Goal: Find specific page/section

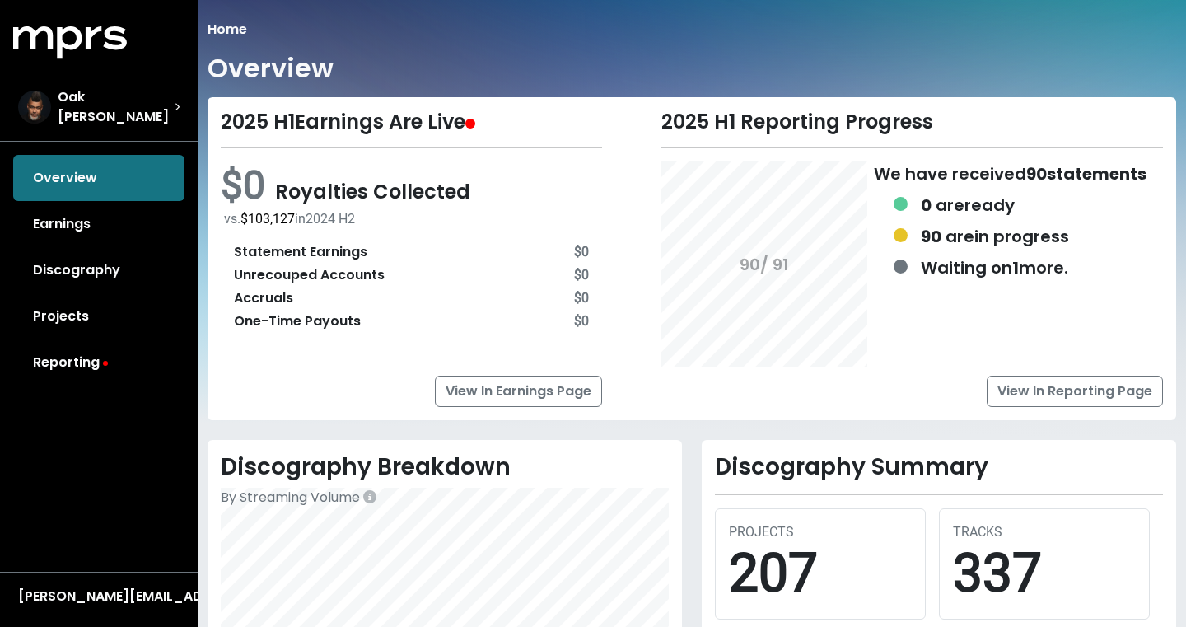
scroll to position [2, 0]
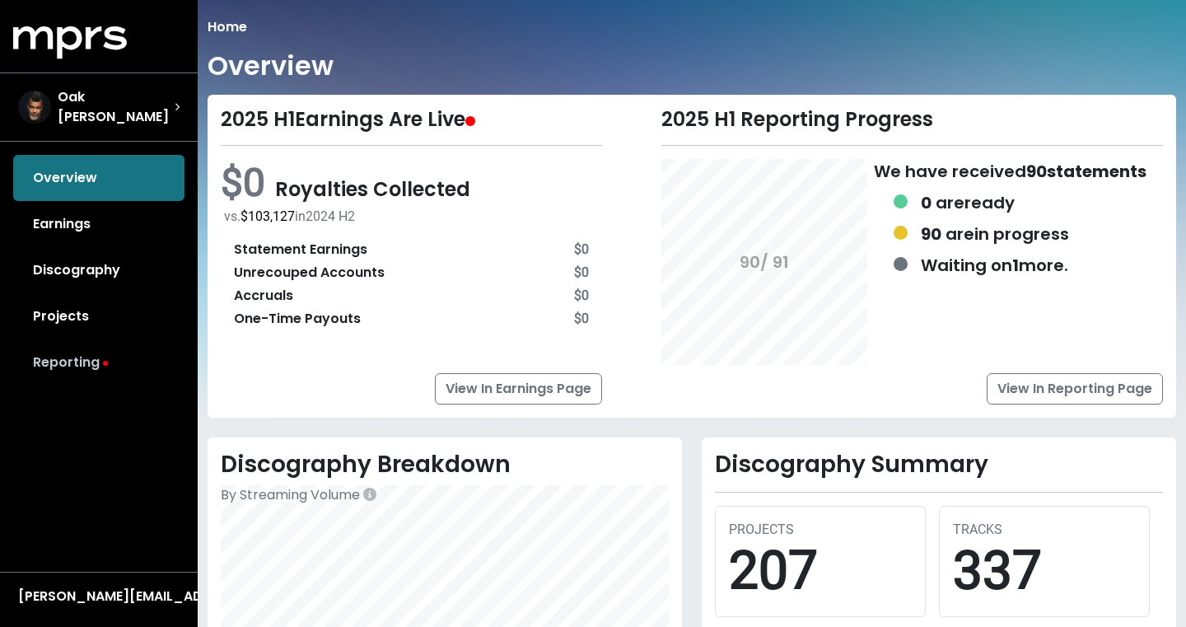
click at [54, 351] on link "Reporting" at bounding box center [98, 362] width 171 height 46
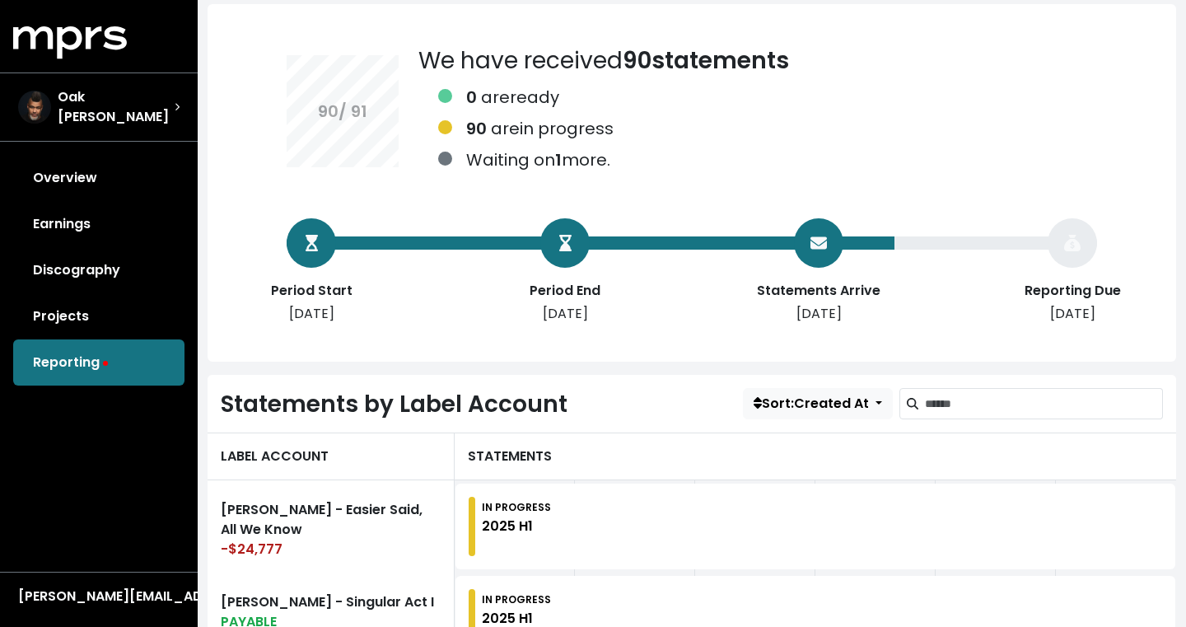
scroll to position [165, 0]
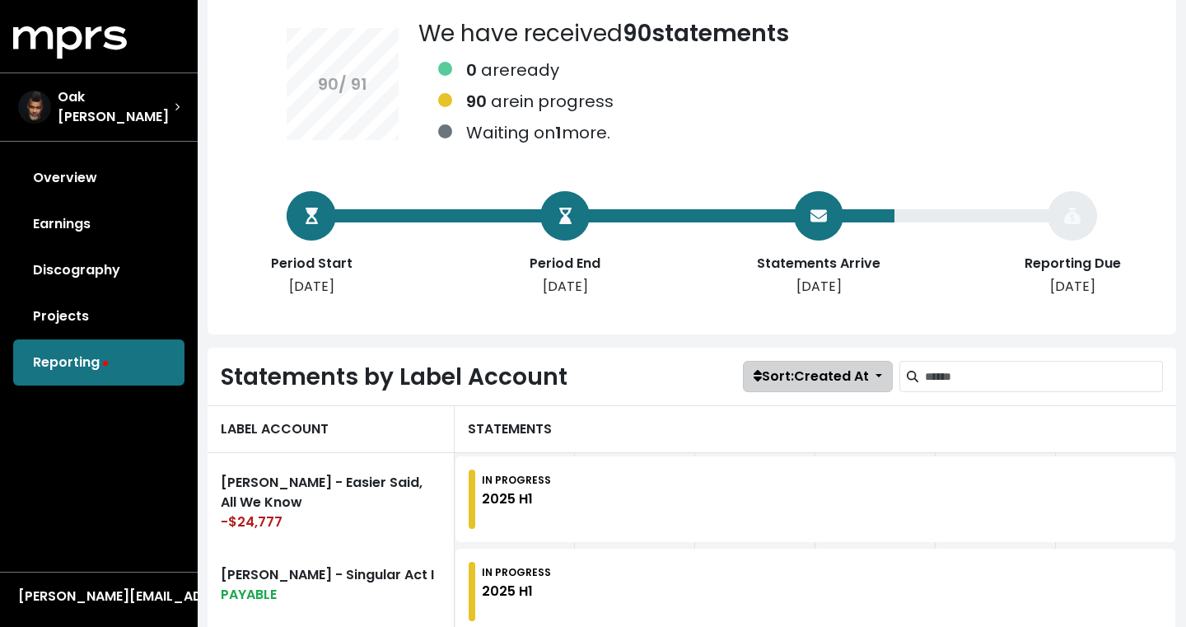
click at [876, 382] on button "Sort: Created At" at bounding box center [818, 376] width 150 height 31
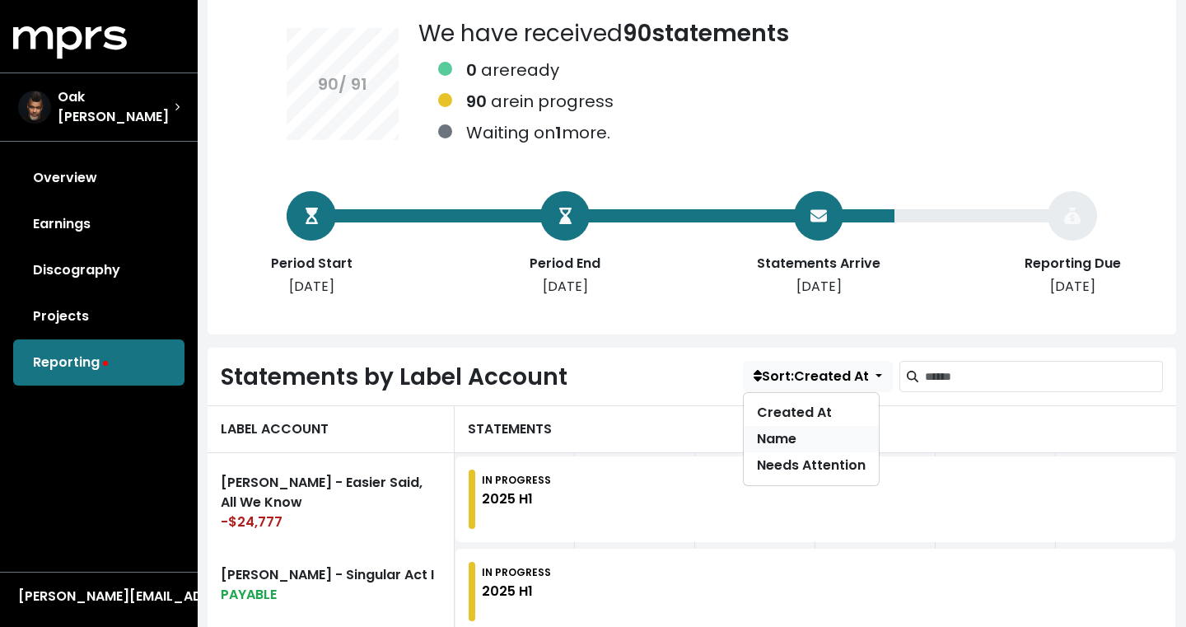
click at [789, 442] on link "Name" at bounding box center [811, 439] width 135 height 26
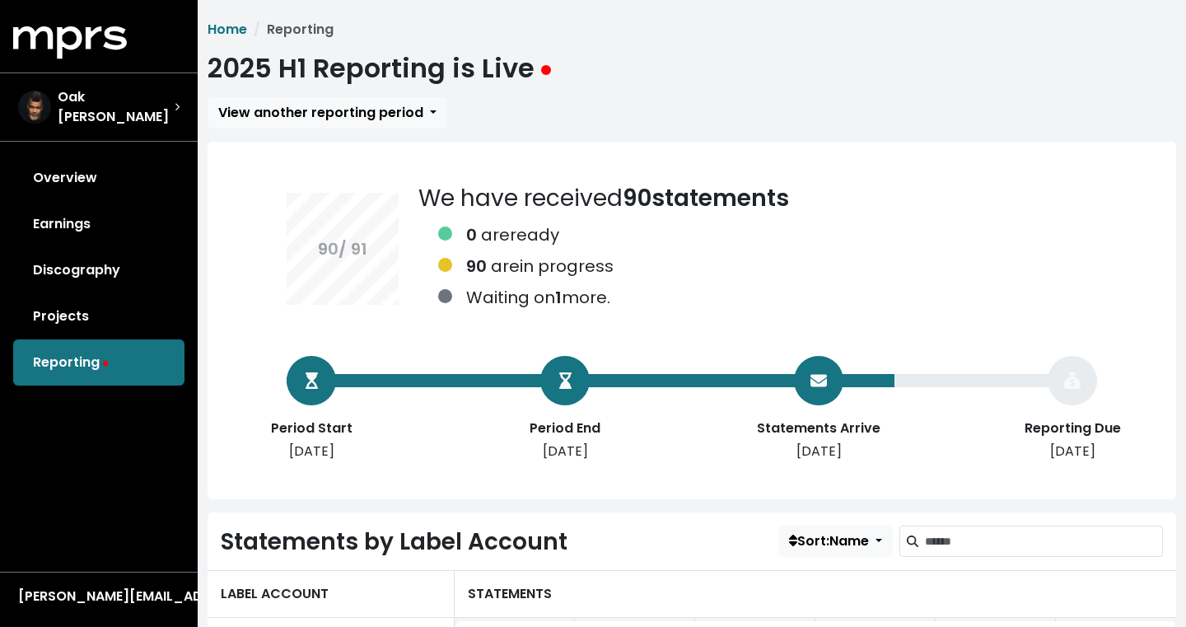
scroll to position [231, 0]
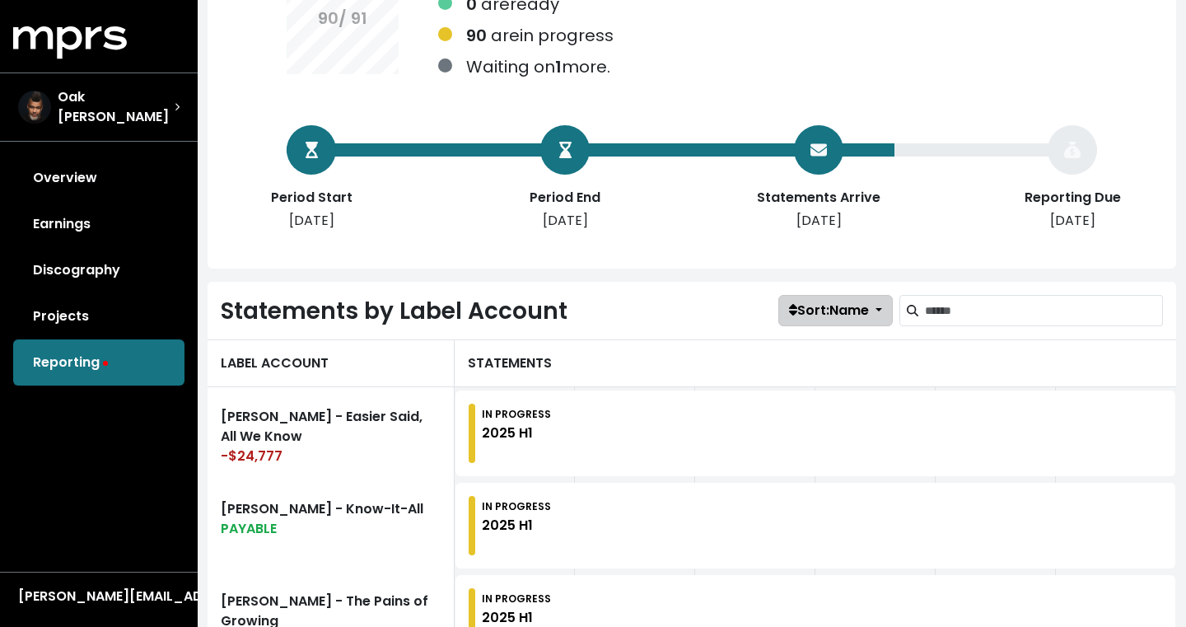
click at [836, 302] on span "Sort: Name" at bounding box center [829, 310] width 80 height 19
click at [800, 356] on link "Created At" at bounding box center [846, 347] width 135 height 26
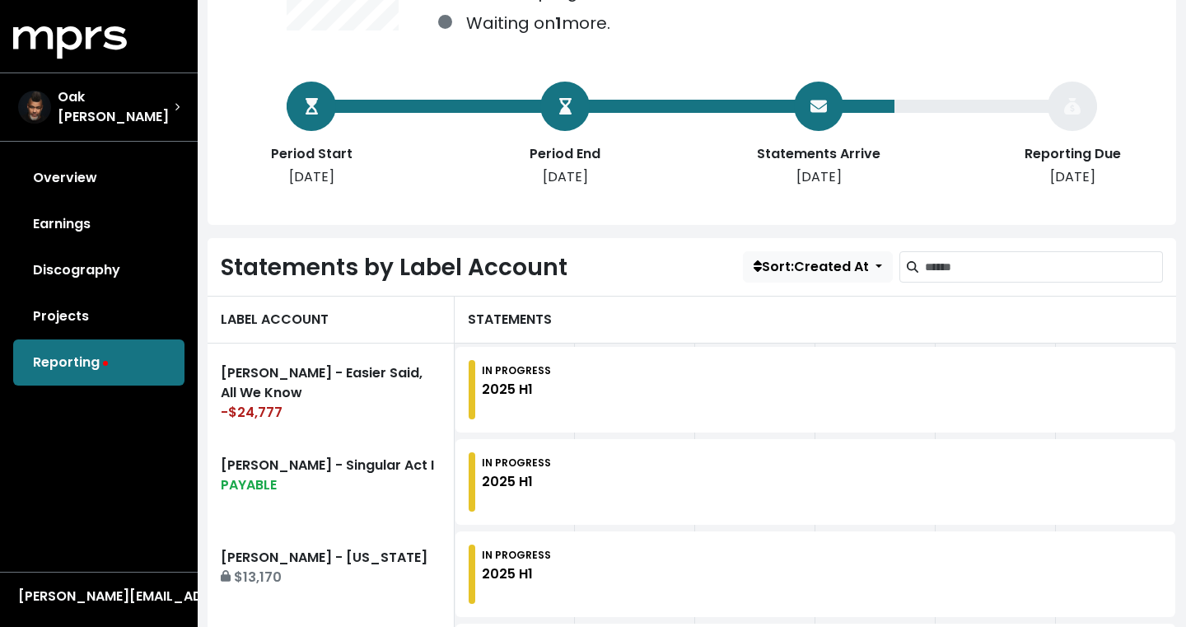
scroll to position [362, 0]
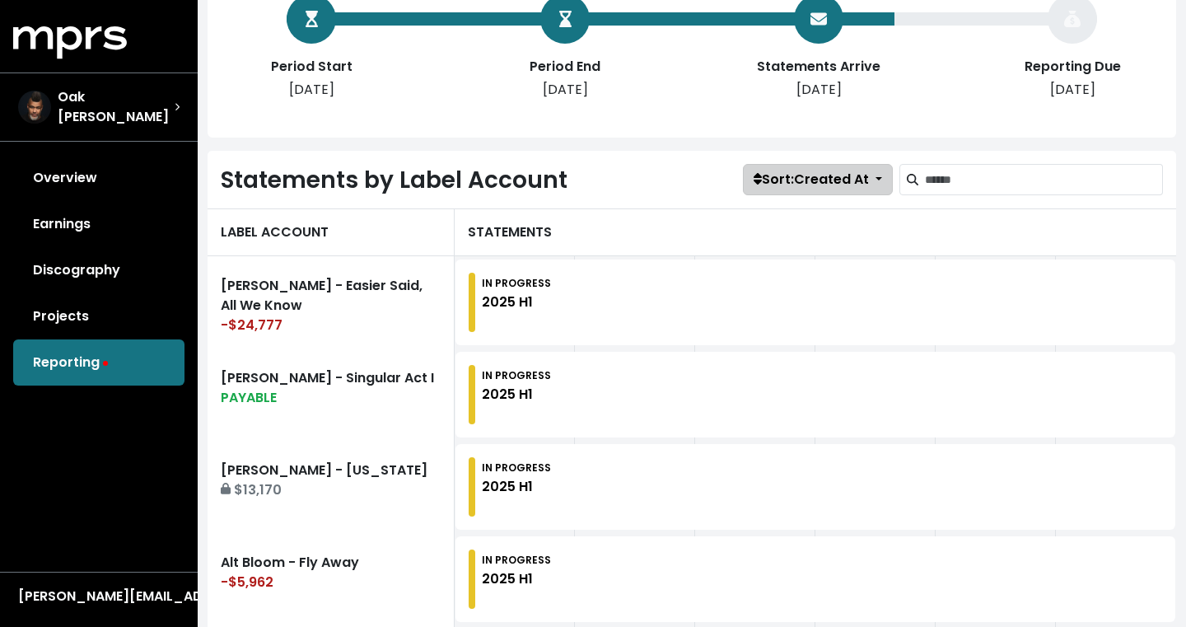
click at [842, 174] on span "Sort: Created At" at bounding box center [811, 179] width 115 height 19
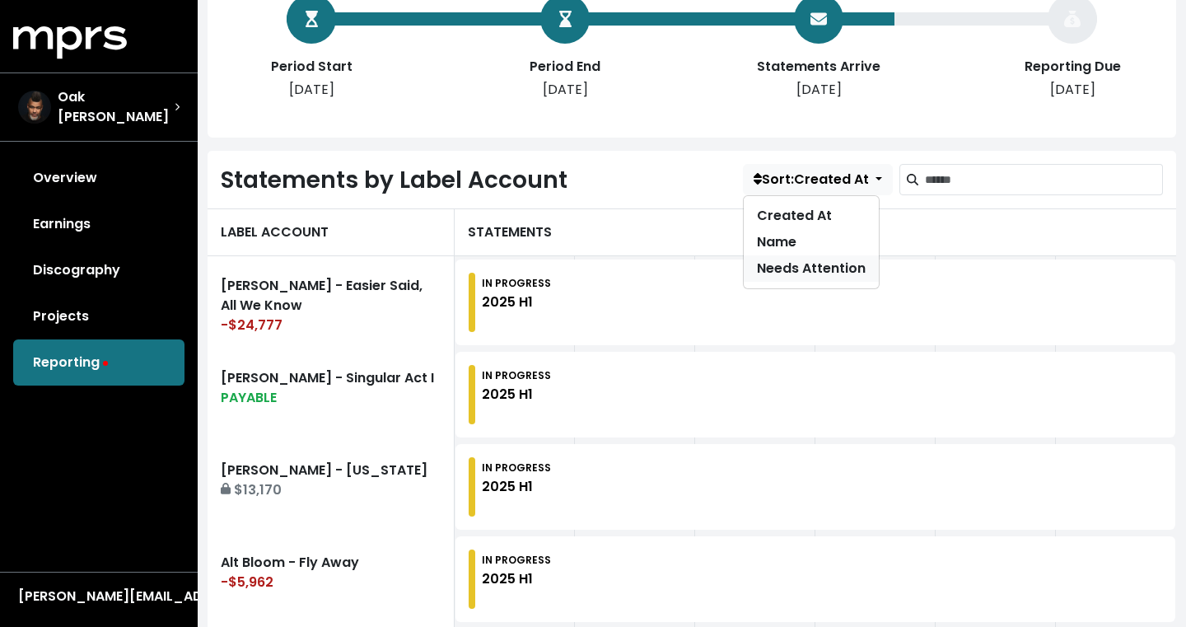
click at [798, 271] on link "Needs Attention" at bounding box center [811, 268] width 135 height 26
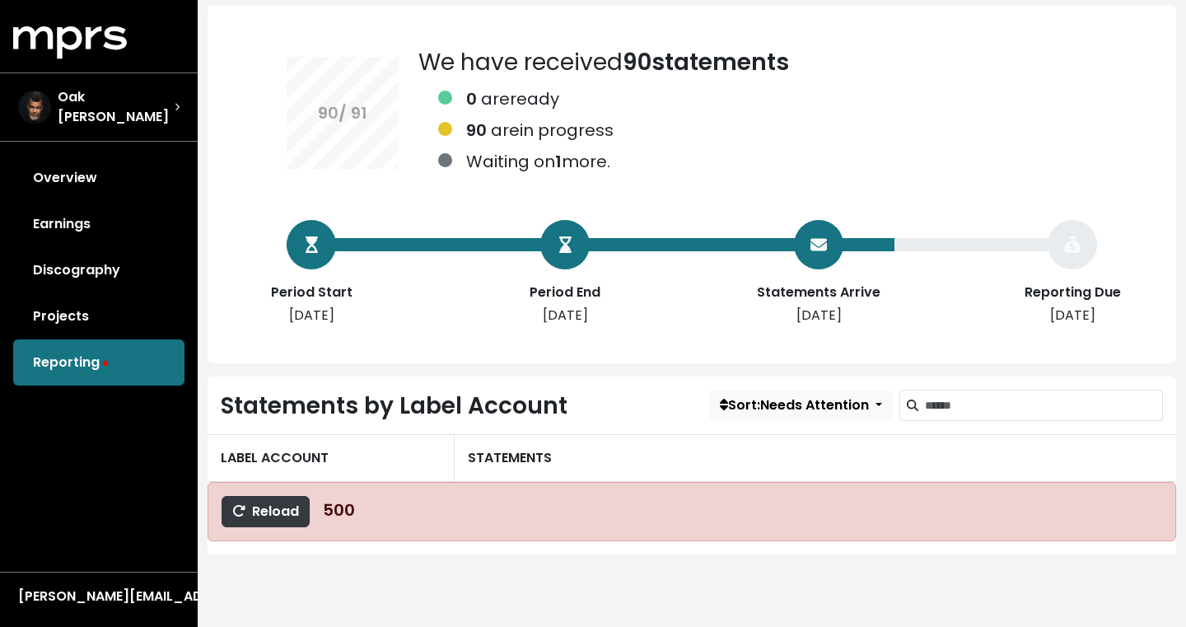
scroll to position [136, 0]
click at [837, 404] on span "Sort: Needs Attention" at bounding box center [794, 404] width 149 height 19
click at [782, 464] on link "Name" at bounding box center [777, 468] width 135 height 26
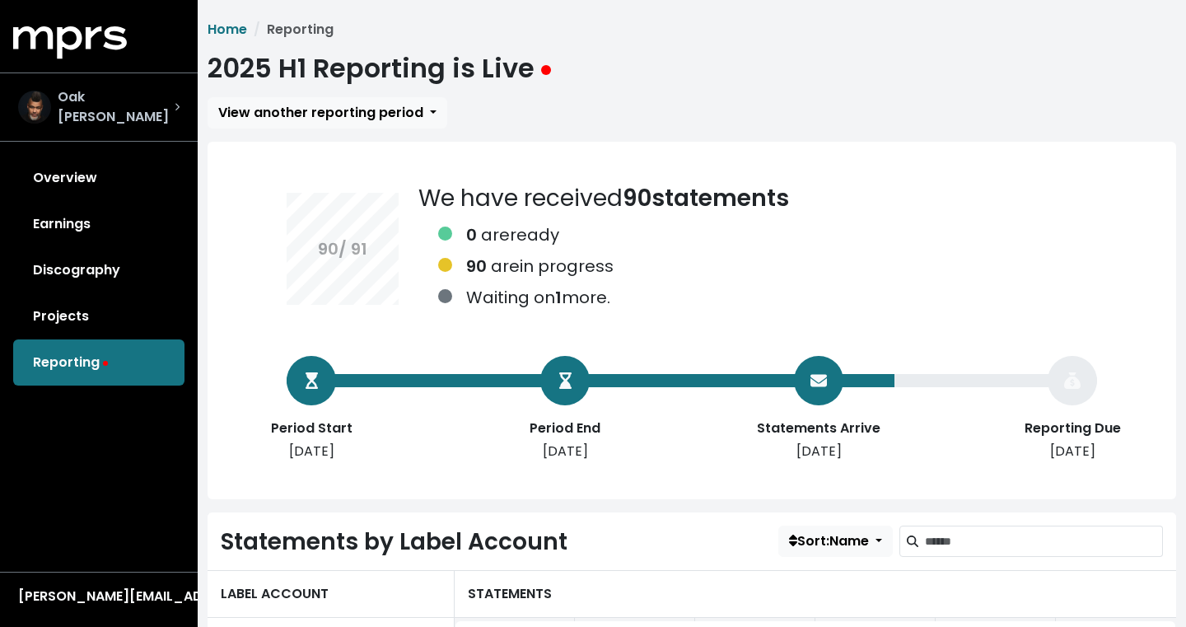
click at [161, 105] on div "Oak Felder" at bounding box center [98, 107] width 161 height 40
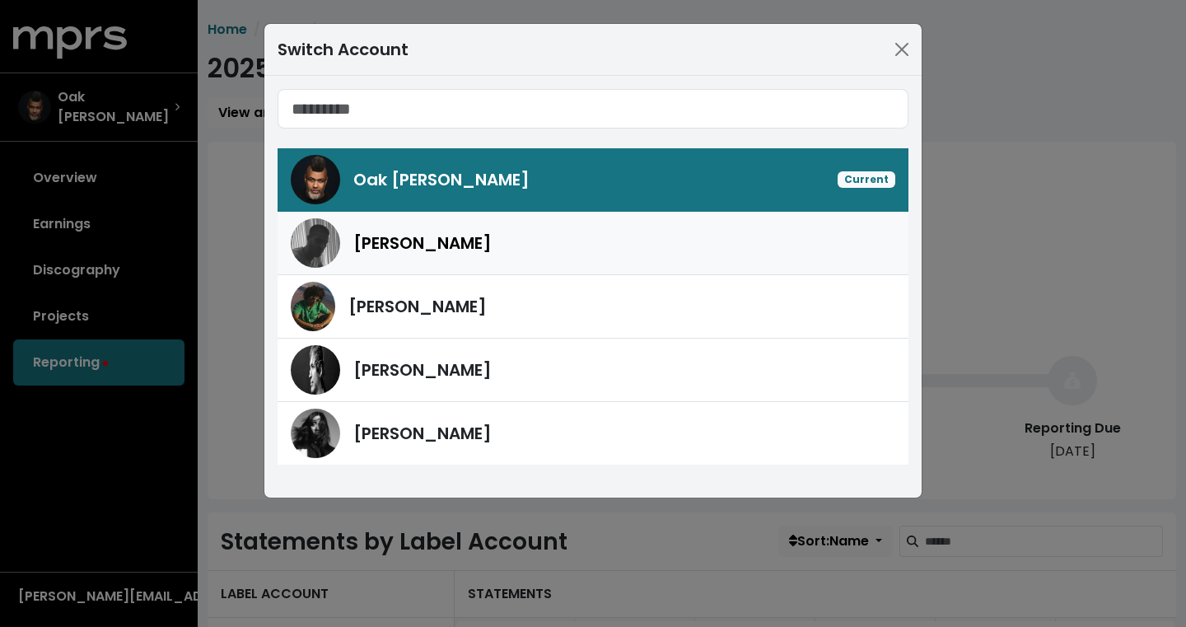
click at [371, 255] on div "Hoskins" at bounding box center [593, 242] width 604 height 49
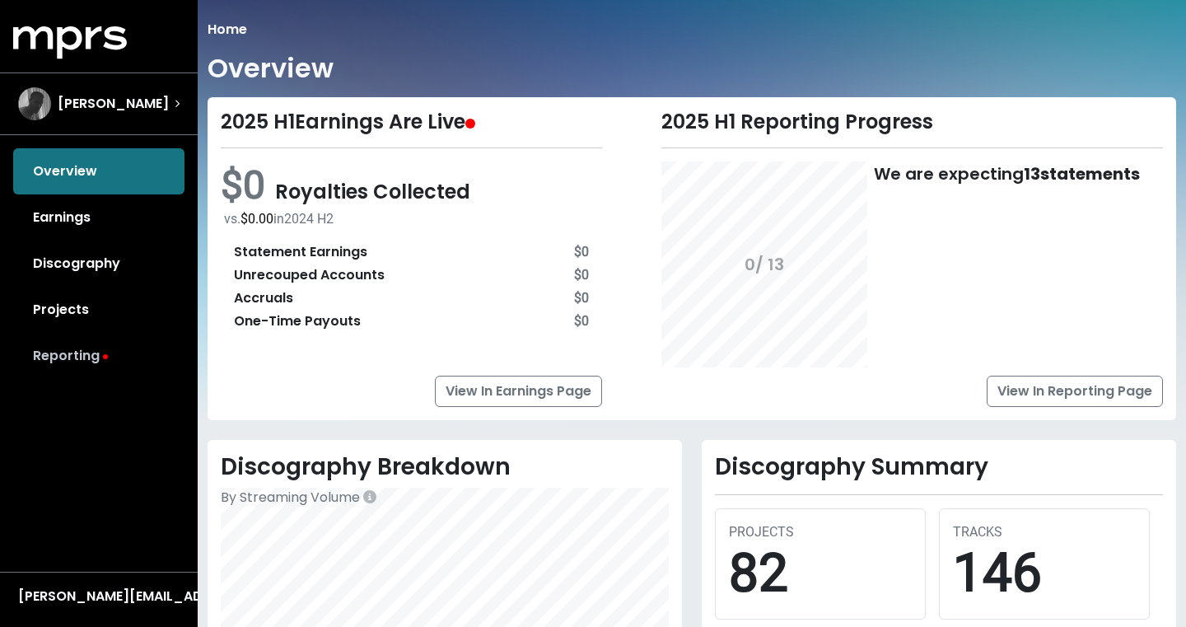
click at [90, 357] on link "Reporting" at bounding box center [98, 356] width 171 height 46
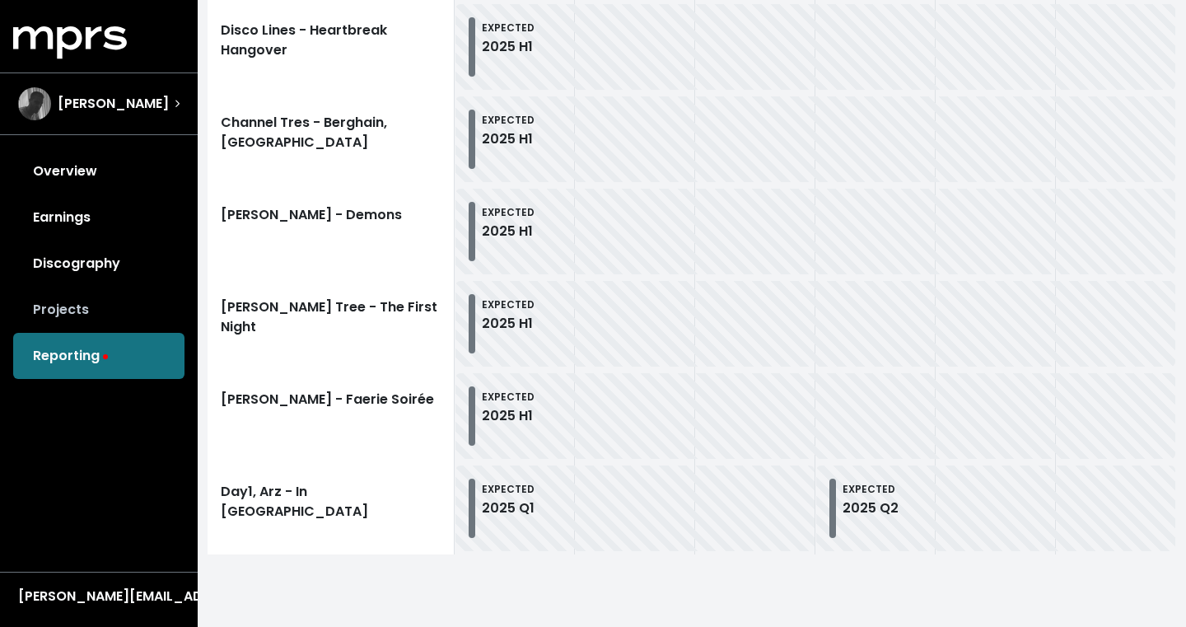
scroll to position [1147, 0]
click at [70, 103] on span "Hoskins" at bounding box center [113, 104] width 111 height 20
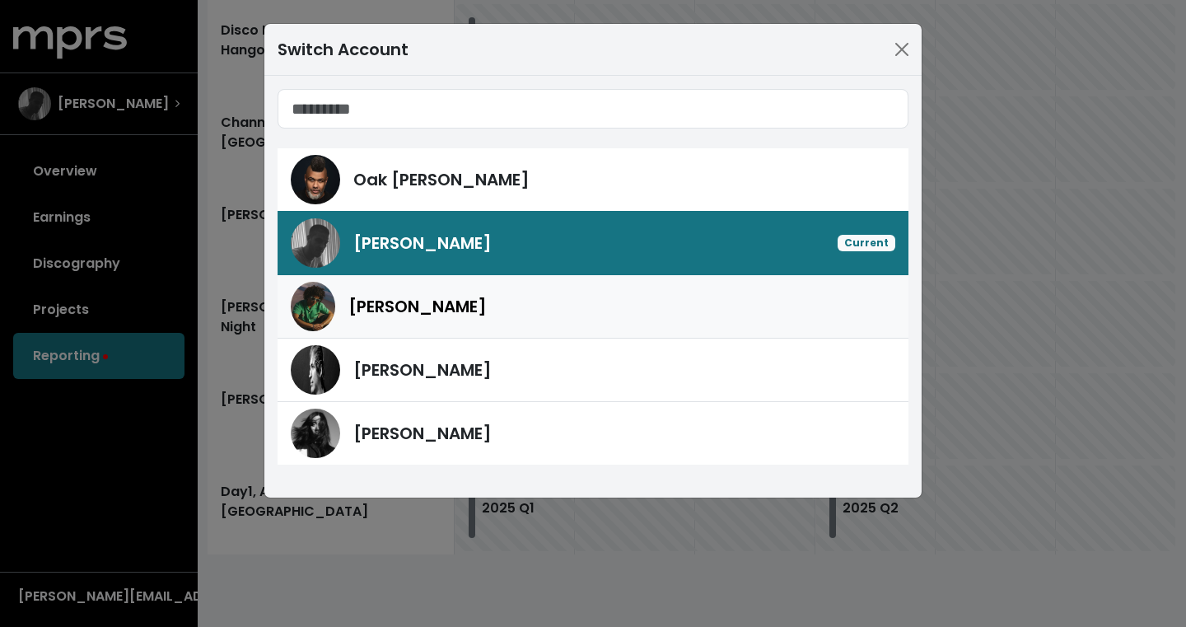
click at [417, 310] on span "[PERSON_NAME]" at bounding box center [417, 306] width 138 height 23
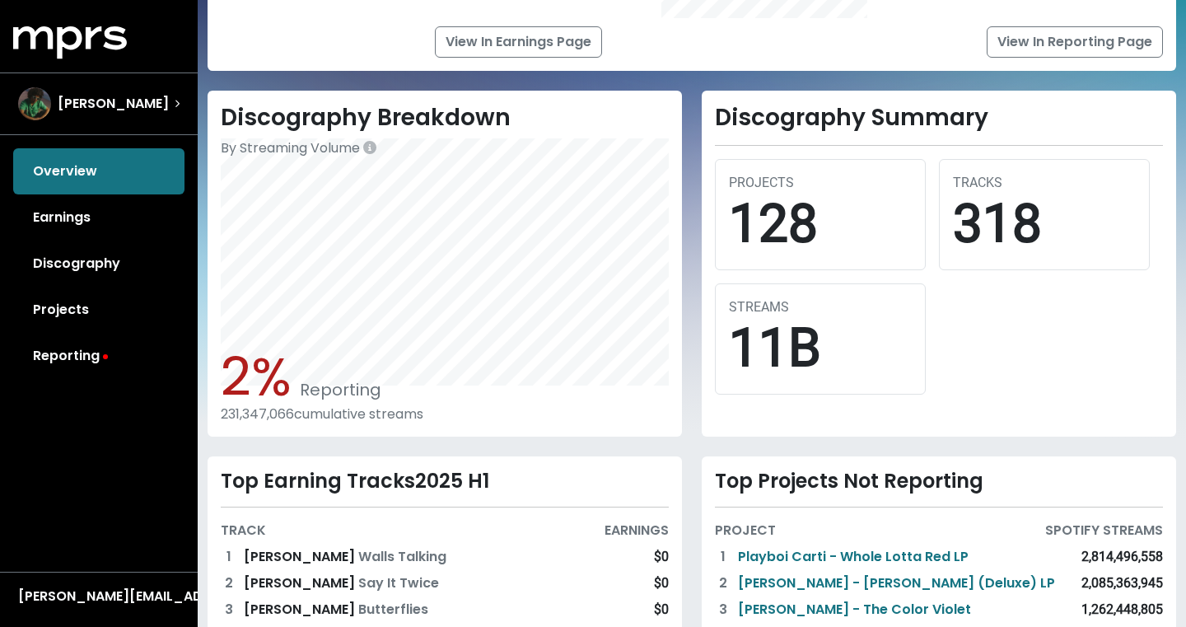
scroll to position [497, 0]
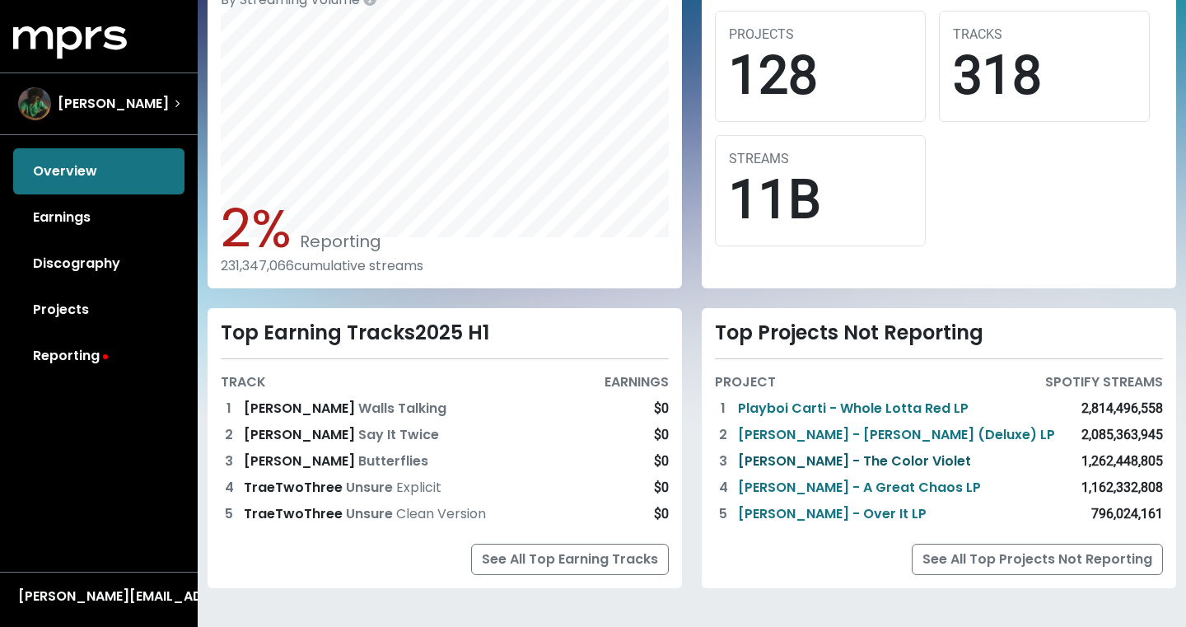
click at [749, 455] on link "[PERSON_NAME] - The Color Violet" at bounding box center [854, 461] width 233 height 20
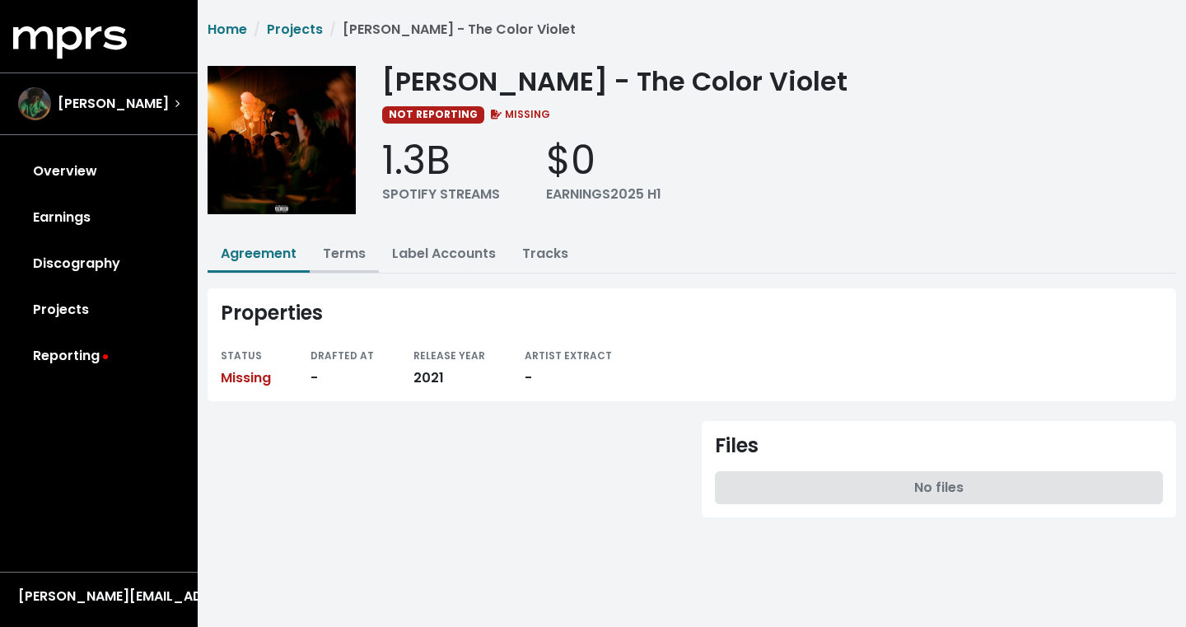
click at [337, 244] on link "Terms" at bounding box center [344, 253] width 43 height 19
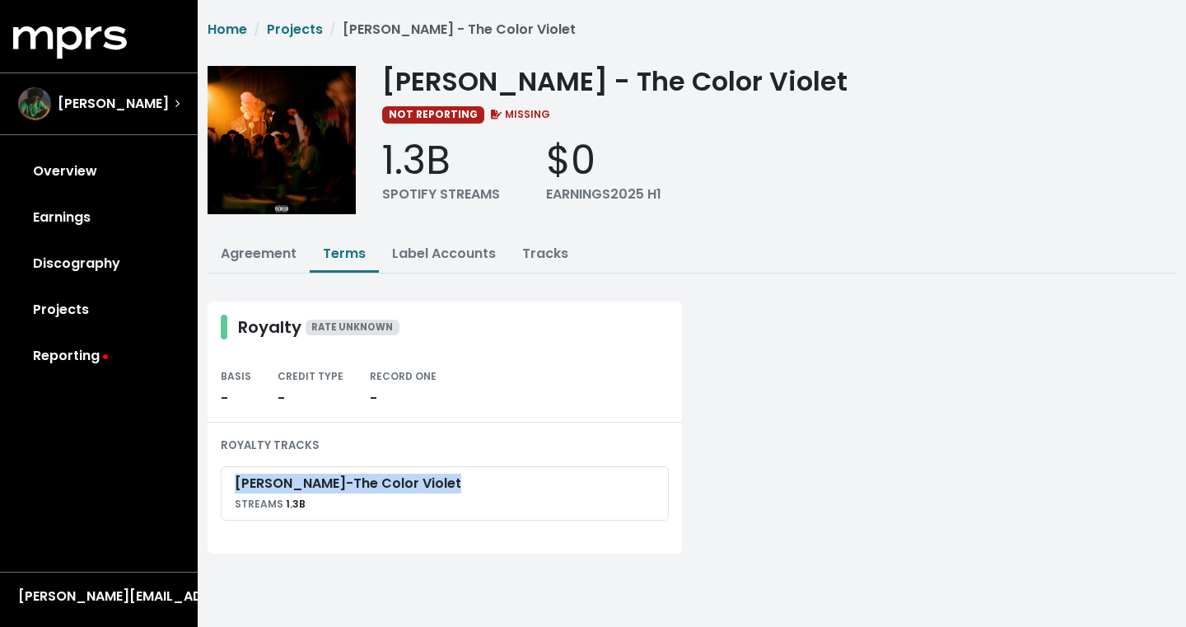
drag, startPoint x: 431, startPoint y: 483, endPoint x: 213, endPoint y: 466, distance: 218.0
click at [213, 466] on div "ROYALTY TRACKS Tory Lanez - The Color Violet STREAMS 1.3B" at bounding box center [445, 487] width 474 height 131
